Goal: Task Accomplishment & Management: Use online tool/utility

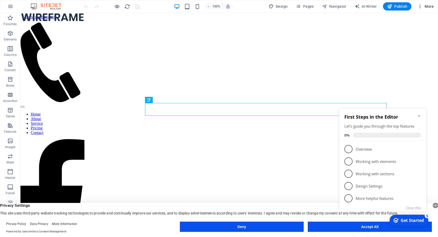
click at [428, 7] on span "More" at bounding box center [426, 6] width 16 height 5
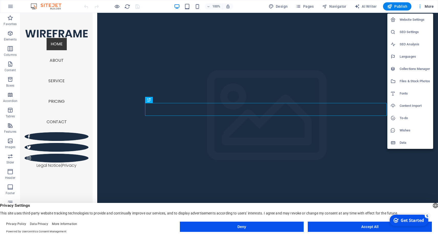
click at [409, 70] on h6 "Collections Manager" at bounding box center [415, 69] width 30 height 6
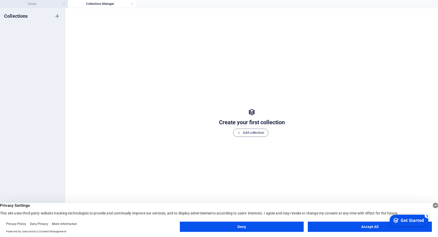
drag, startPoint x: 38, startPoint y: 5, endPoint x: 42, endPoint y: 4, distance: 4.8
click at [38, 5] on h4 "Home" at bounding box center [34, 4] width 68 height 6
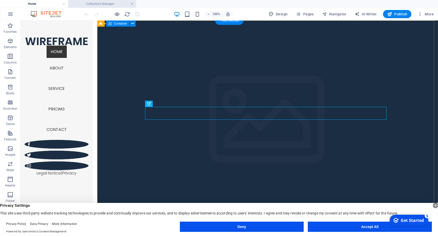
click at [131, 3] on link at bounding box center [131, 4] width 3 height 5
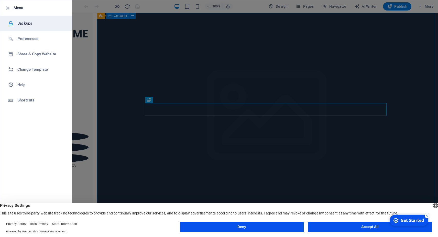
click at [23, 25] on h6 "Backups" at bounding box center [40, 23] width 47 height 6
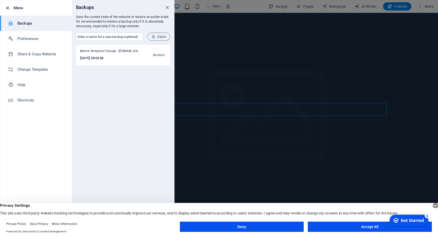
click at [9, 9] on icon "button" at bounding box center [8, 8] width 6 height 6
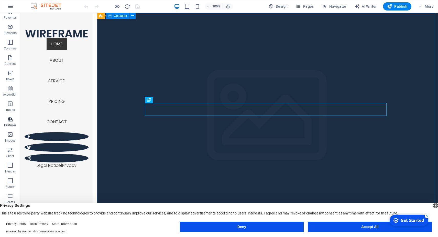
scroll to position [15, 0]
click at [11, 124] on icon "button" at bounding box center [10, 126] width 6 height 6
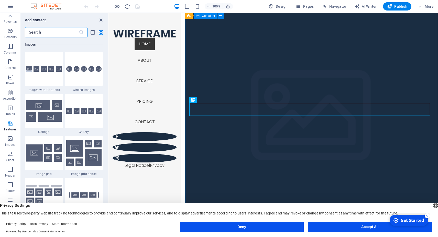
scroll to position [0, 0]
click at [12, 64] on icon "button" at bounding box center [10, 64] width 6 height 6
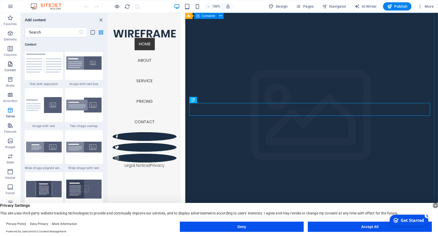
scroll to position [898, 0]
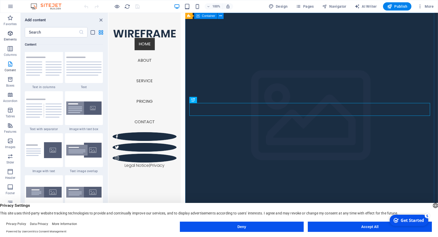
click at [10, 35] on icon "button" at bounding box center [10, 33] width 6 height 6
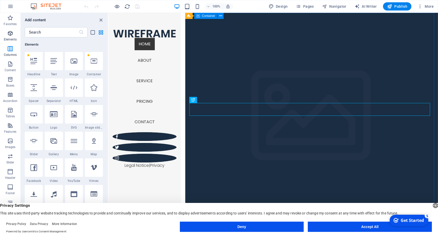
scroll to position [54, 0]
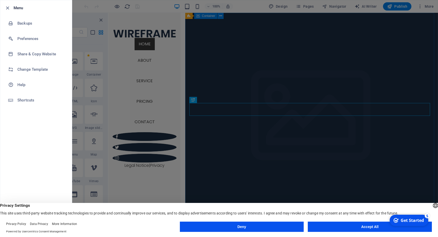
click at [4, 7] on li "Menu" at bounding box center [36, 7] width 72 height 15
click at [401, 38] on div at bounding box center [219, 118] width 438 height 237
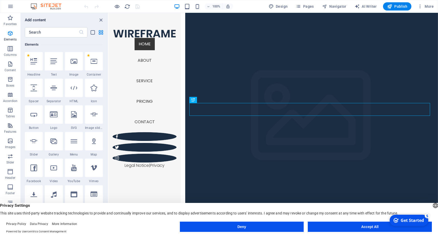
drag, startPoint x: 278, startPoint y: 227, endPoint x: 182, endPoint y: 204, distance: 99.0
click at [278, 227] on button "Deny" at bounding box center [242, 226] width 124 height 10
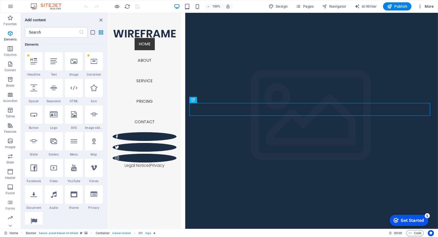
click at [421, 5] on icon "button" at bounding box center [420, 6] width 5 height 5
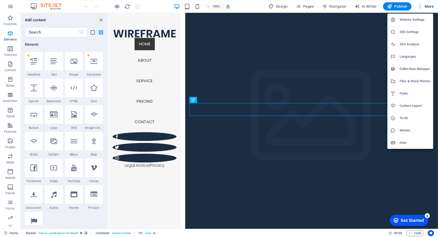
click at [413, 84] on h6 "Files & Stock Photos" at bounding box center [415, 81] width 30 height 6
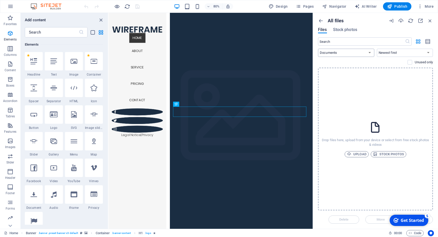
click option "Documents" at bounding box center [0, 0] width 0 height 0
select select "image"
click option "Images" at bounding box center [0, 0] width 0 height 0
